Goal: Information Seeking & Learning: Understand process/instructions

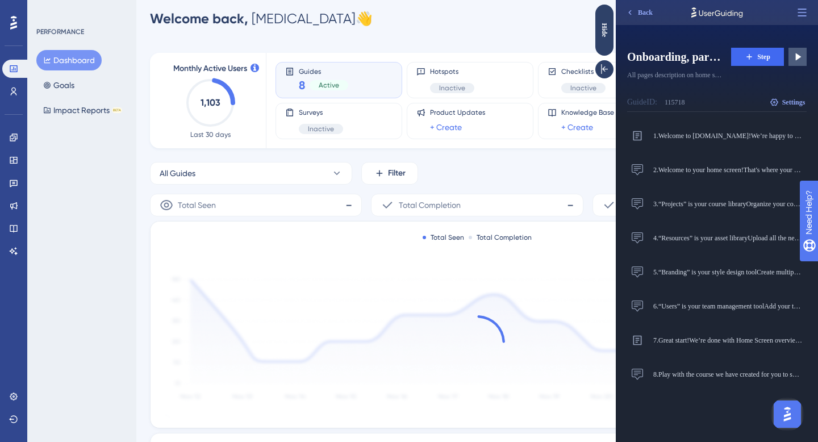
scroll to position [14, 0]
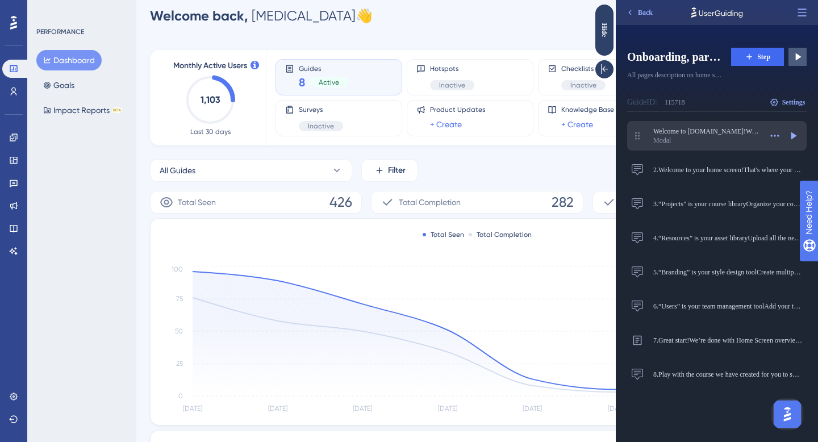
click at [684, 139] on div "Modal" at bounding box center [708, 140] width 108 height 9
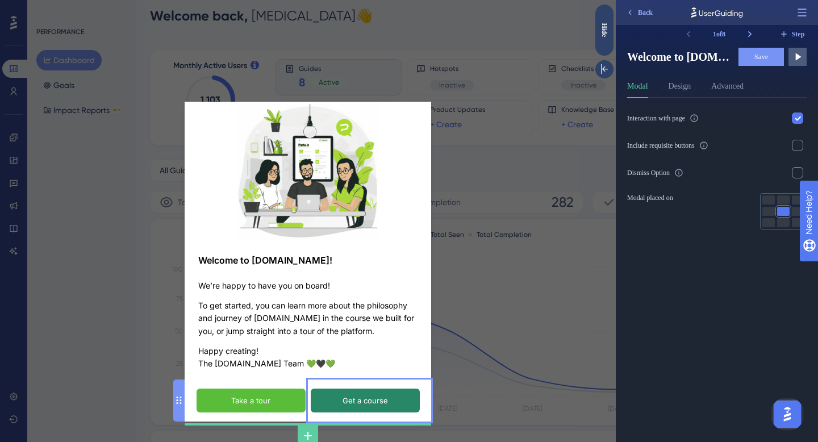
click at [393, 401] on input "Get a course" at bounding box center [365, 401] width 109 height 24
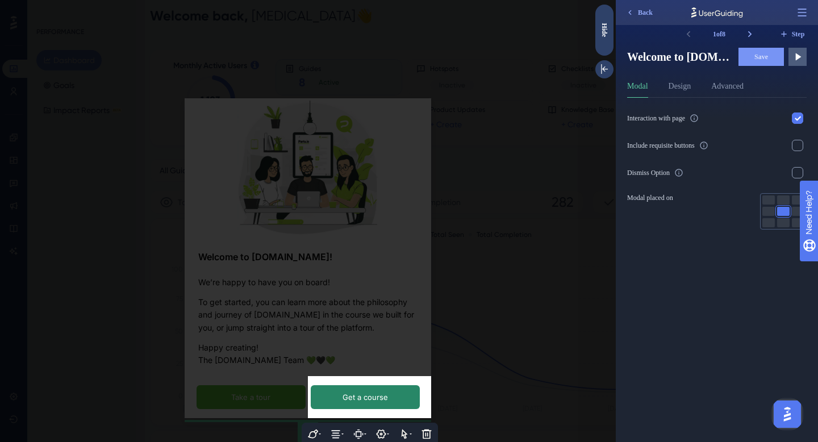
click at [376, 399] on input "Get a course" at bounding box center [365, 397] width 109 height 24
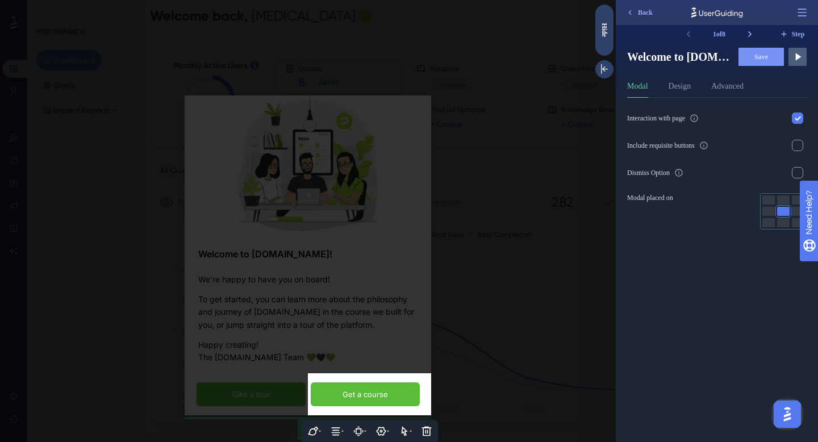
click at [384, 208] on div at bounding box center [308, 221] width 616 height 442
